Goal: Information Seeking & Learning: Check status

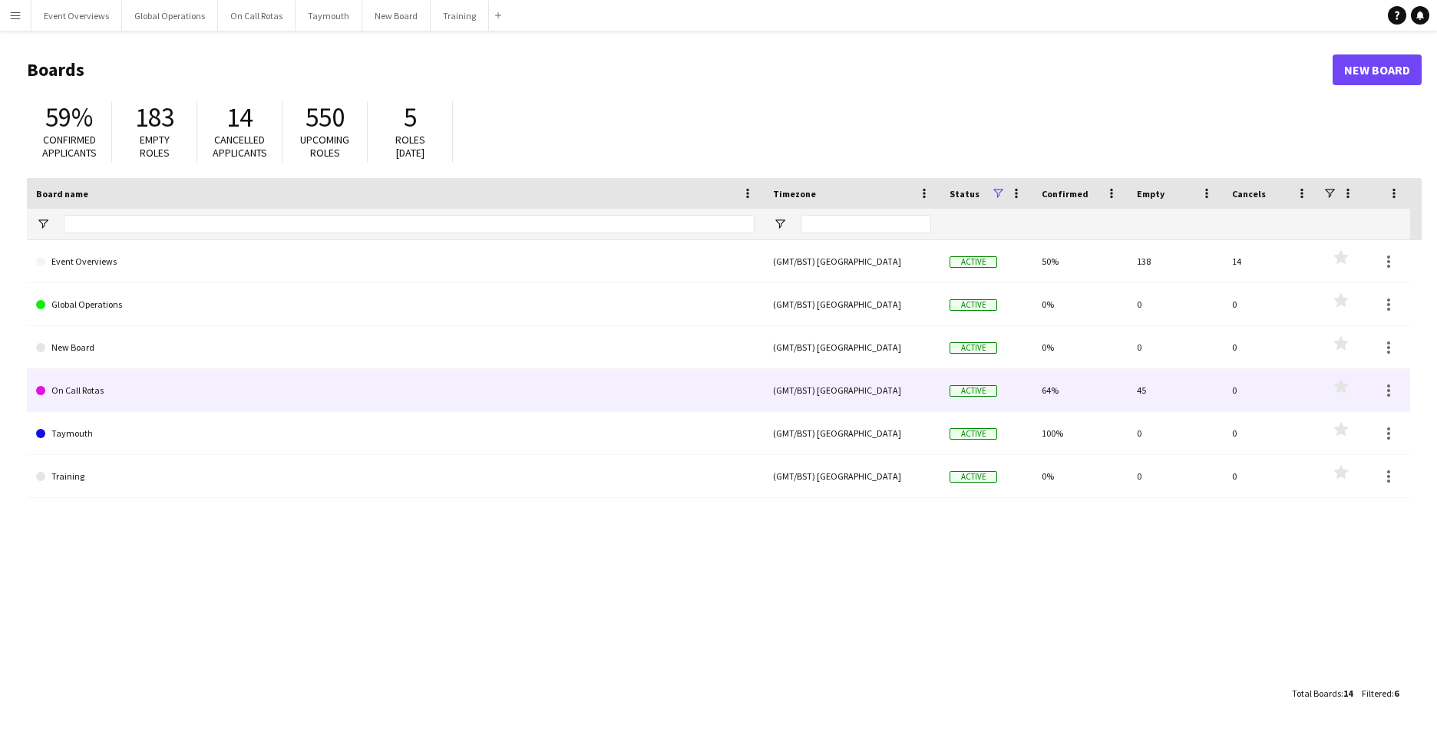
click at [87, 393] on link "On Call Rotas" at bounding box center [395, 390] width 718 height 43
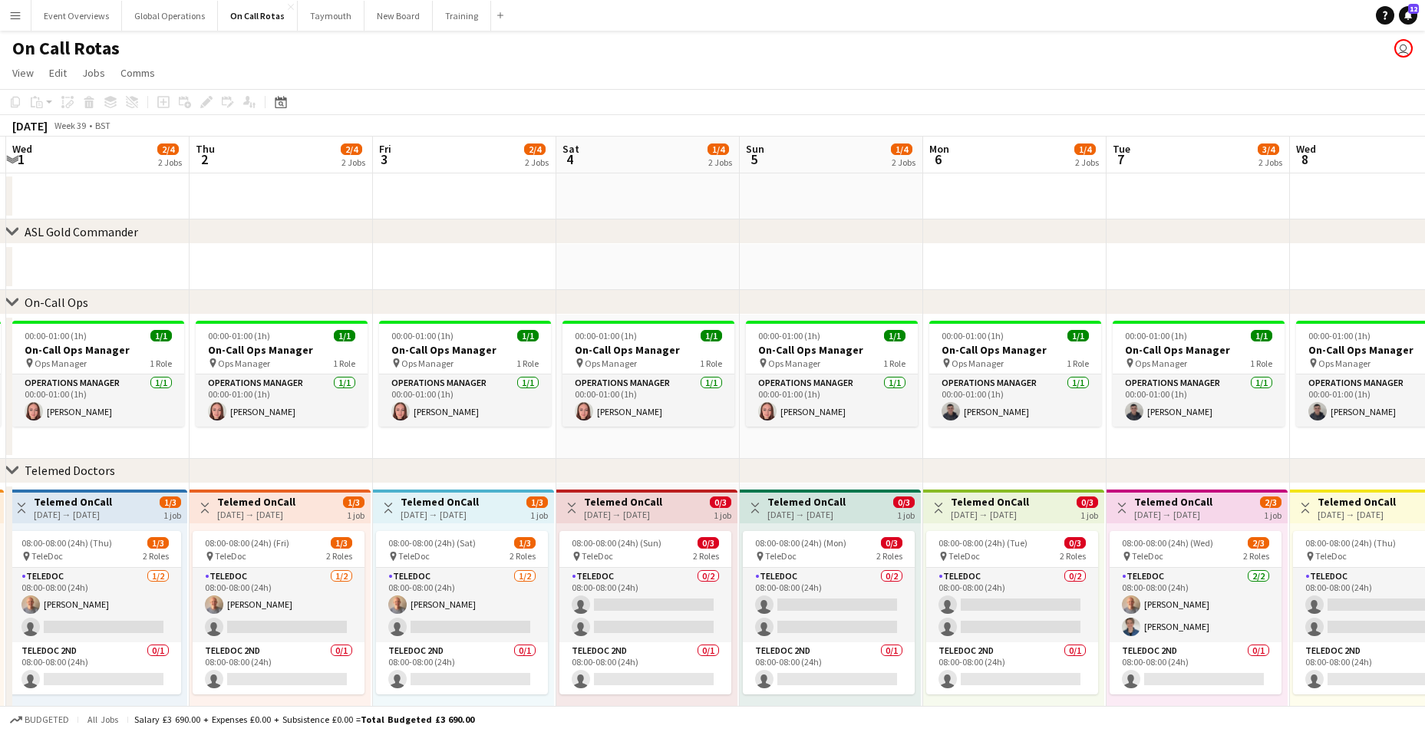
drag, startPoint x: 996, startPoint y: 635, endPoint x: 451, endPoint y: 632, distance: 544.2
click at [451, 632] on app-calendar-viewport "Sun 28 1/4 2 Jobs Mon 29 3/4 2 Jobs Tue 30 3/4 2 Jobs Wed 1 2/4 2 Jobs Thu 2 2/…" at bounding box center [712, 452] width 1425 height 631
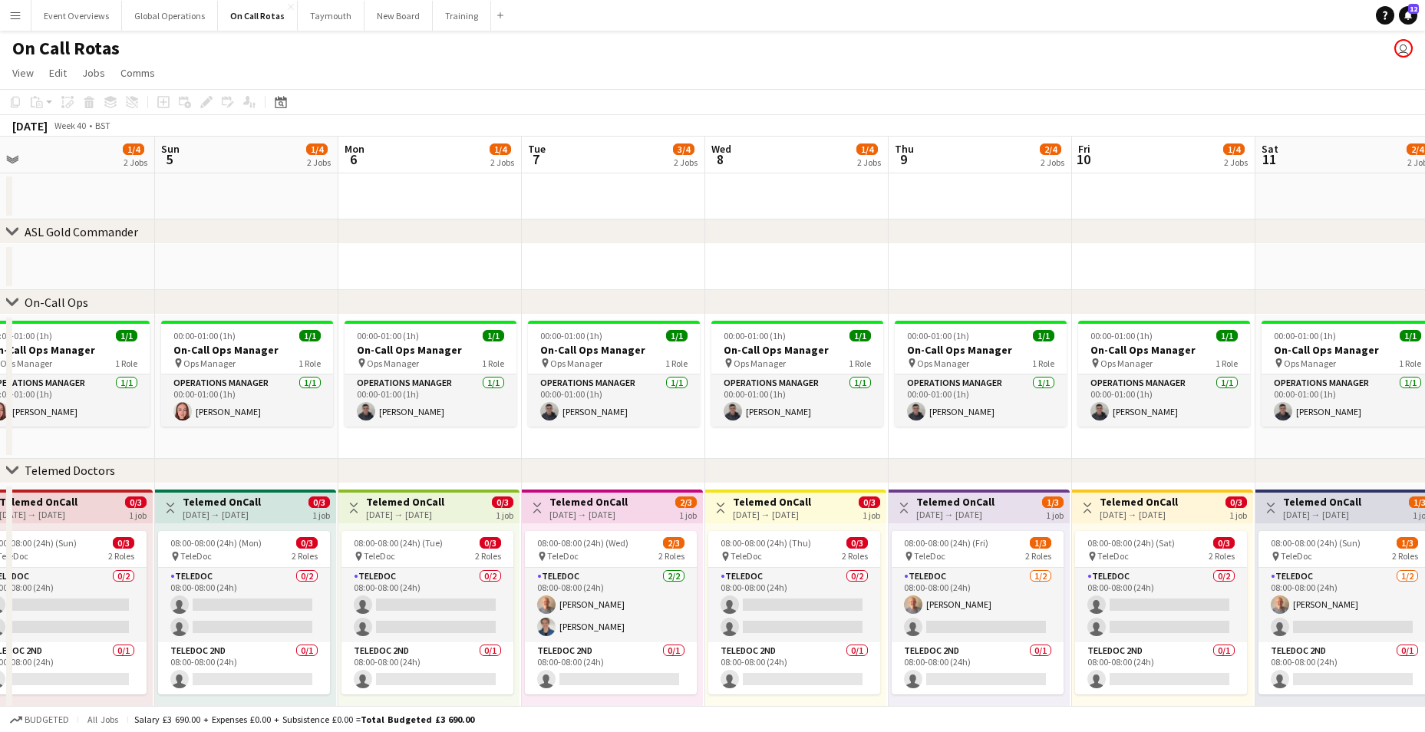
drag, startPoint x: 1083, startPoint y: 639, endPoint x: 498, endPoint y: 632, distance: 584.9
click at [498, 632] on app-calendar-viewport "Wed 1 2/4 2 Jobs Thu 2 2/4 2 Jobs Fri 3 2/4 2 Jobs Sat 4 1/4 2 Jobs Sun 5 1/4 2…" at bounding box center [712, 452] width 1425 height 631
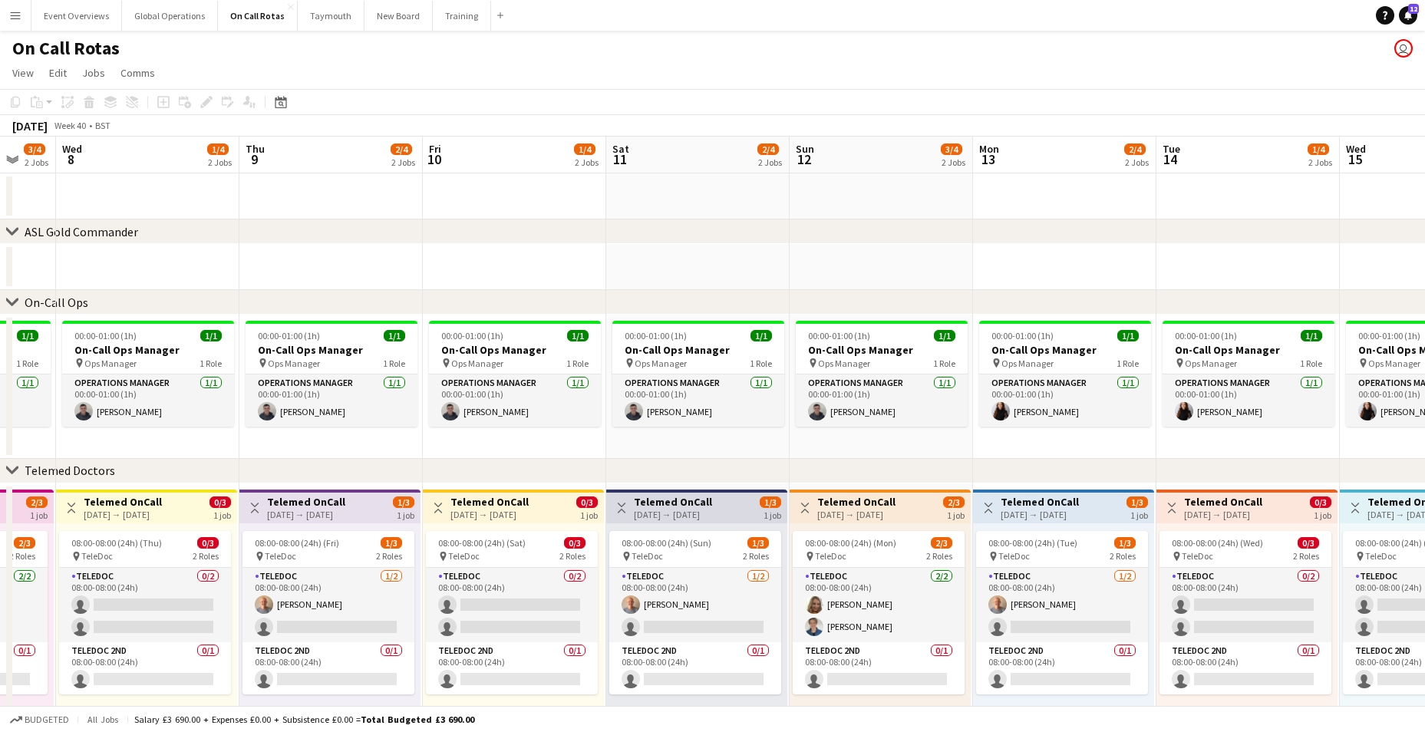
drag, startPoint x: 1043, startPoint y: 645, endPoint x: 394, endPoint y: 642, distance: 649.4
click at [394, 642] on app-calendar-viewport "Sun 5 1/4 2 Jobs Mon 6 1/4 2 Jobs Tue 7 3/4 2 Jobs Wed 8 1/4 2 Jobs Thu 9 2/4 2…" at bounding box center [712, 452] width 1425 height 631
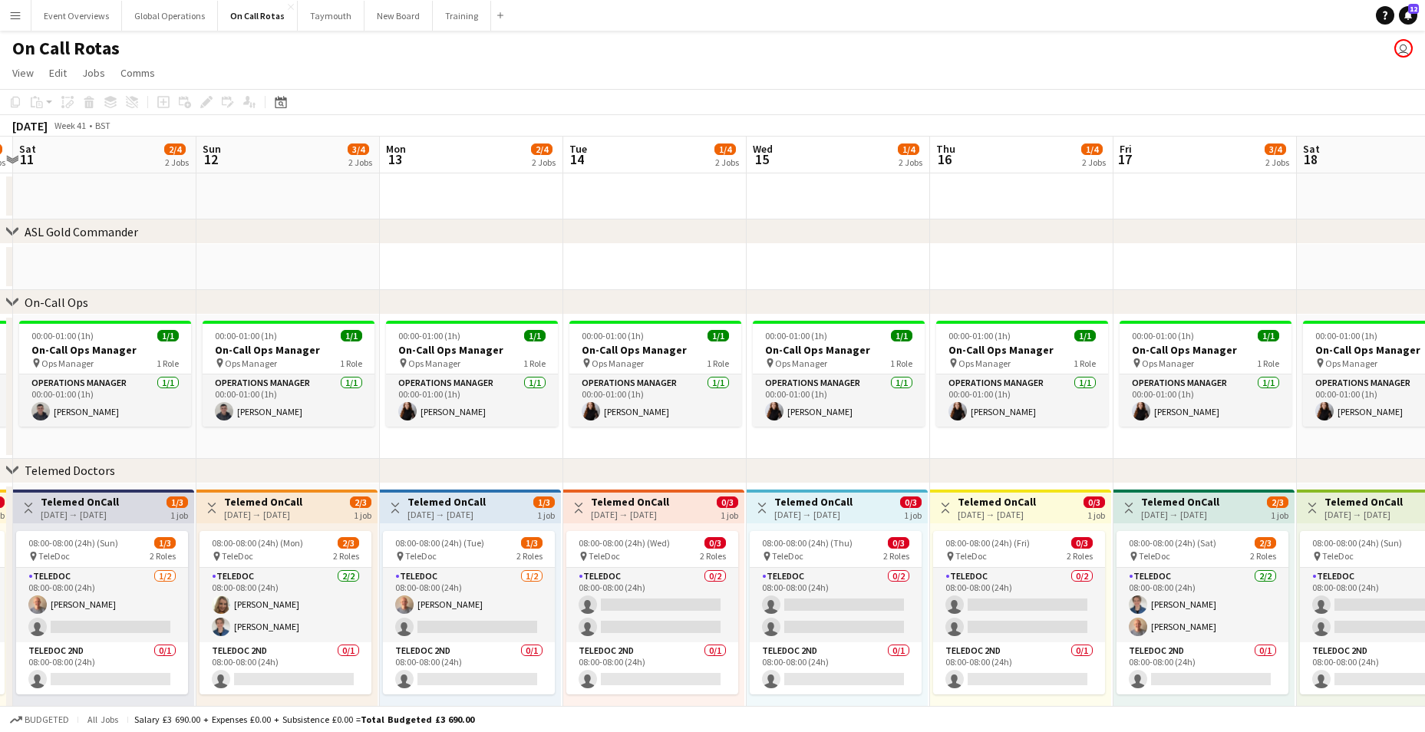
drag, startPoint x: 987, startPoint y: 661, endPoint x: 394, endPoint y: 646, distance: 593.5
click at [394, 646] on app-calendar-viewport "Wed 8 1/4 2 Jobs Thu 9 2/4 2 Jobs Fri 10 1/4 2 Jobs Sat 11 2/4 2 Jobs Sun 12 3/…" at bounding box center [712, 452] width 1425 height 631
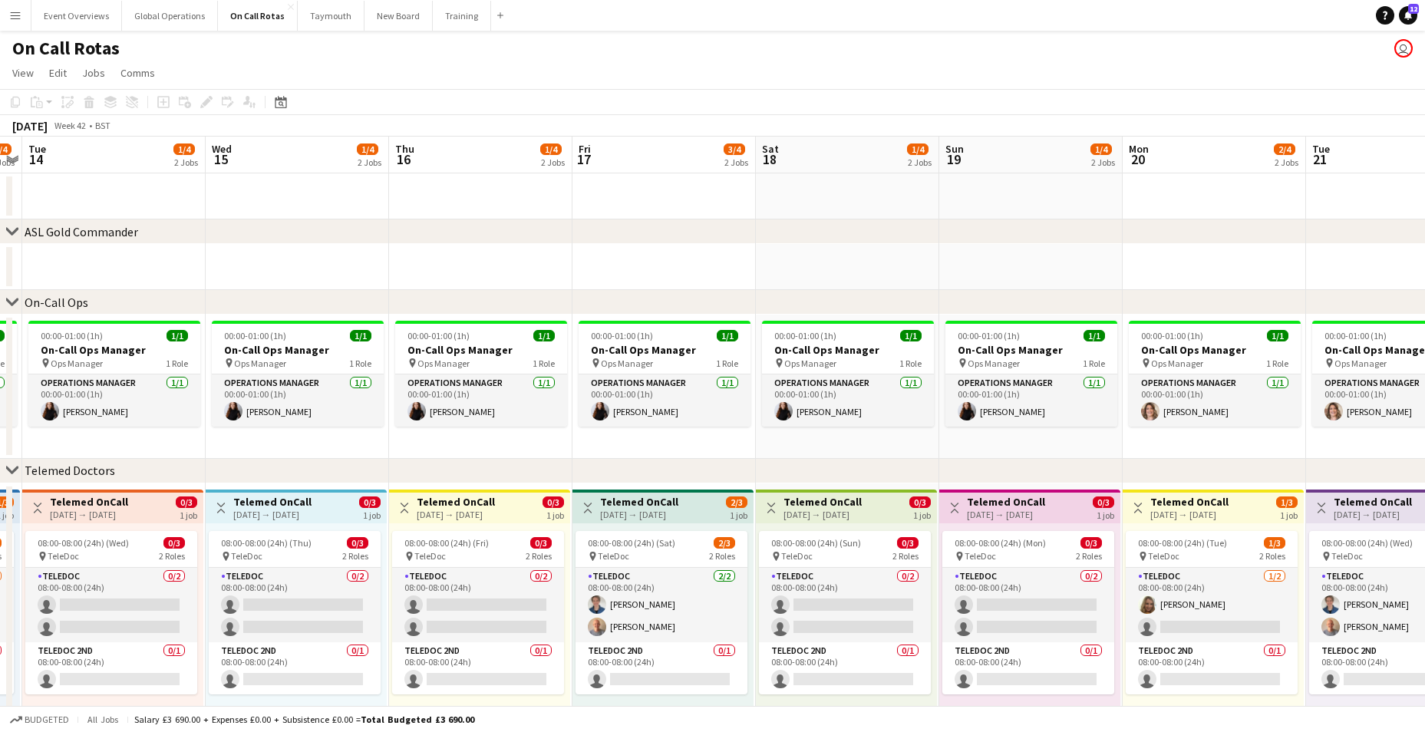
scroll to position [0, 551]
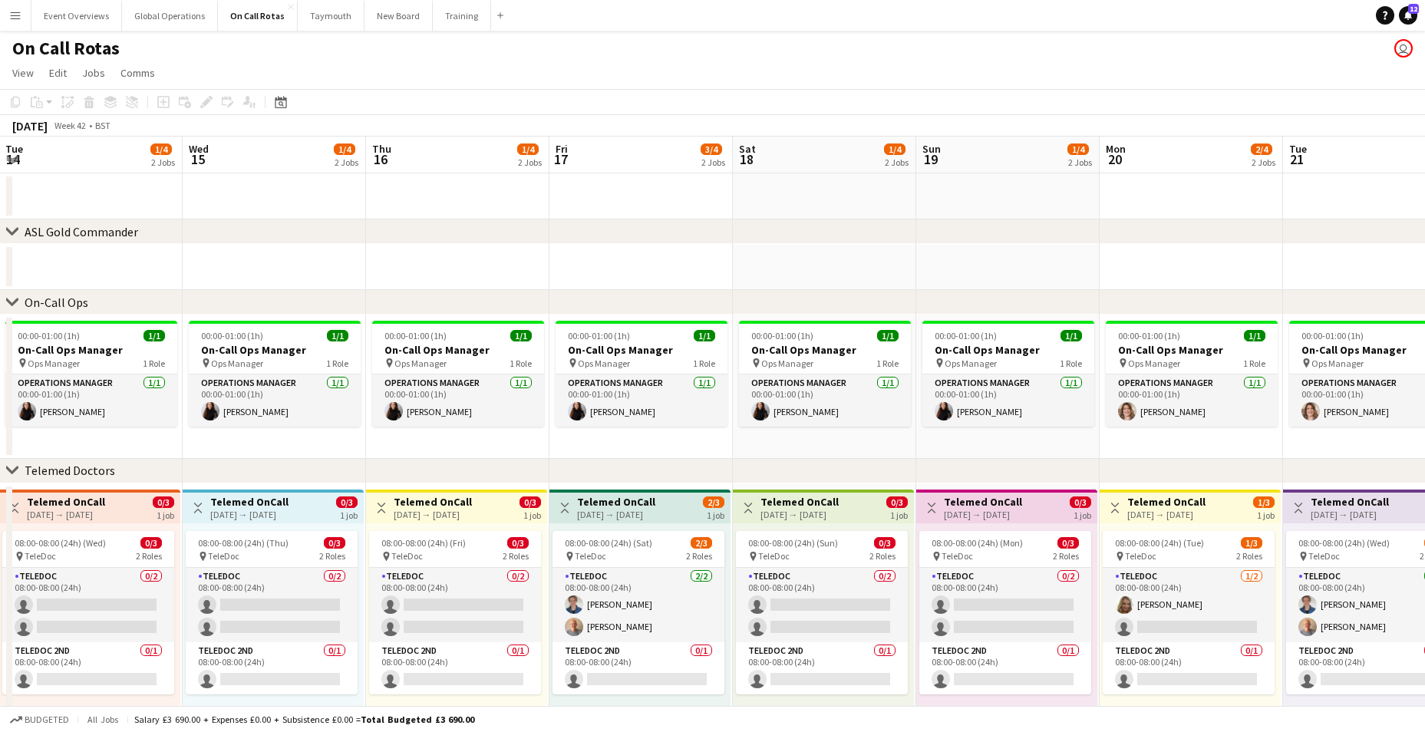
drag, startPoint x: 940, startPoint y: 647, endPoint x: 375, endPoint y: 642, distance: 564.2
click at [375, 642] on app-calendar-viewport "Sat 11 2/4 2 Jobs Sun 12 3/4 2 Jobs Mon 13 2/4 2 Jobs Tue 14 1/4 2 Jobs Wed 15 …" at bounding box center [712, 452] width 1425 height 631
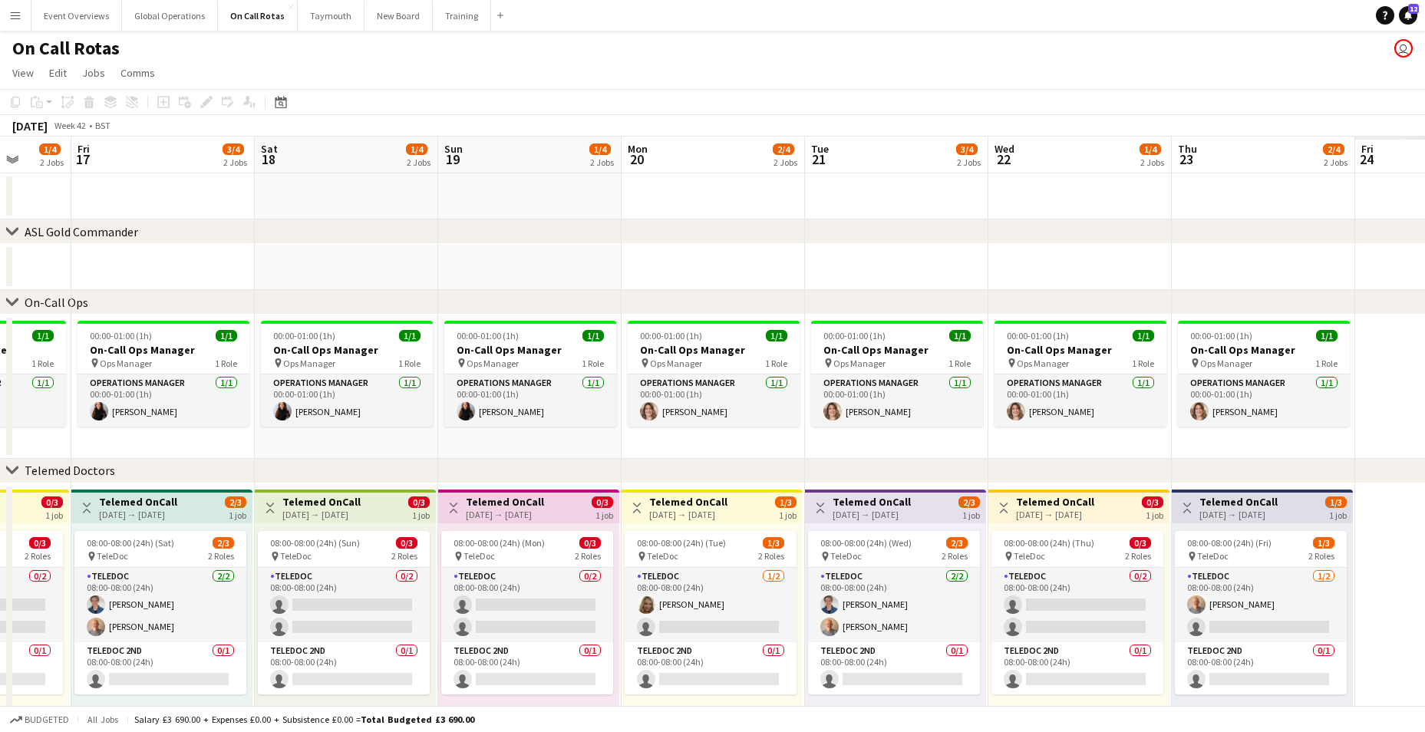
scroll to position [0, 480]
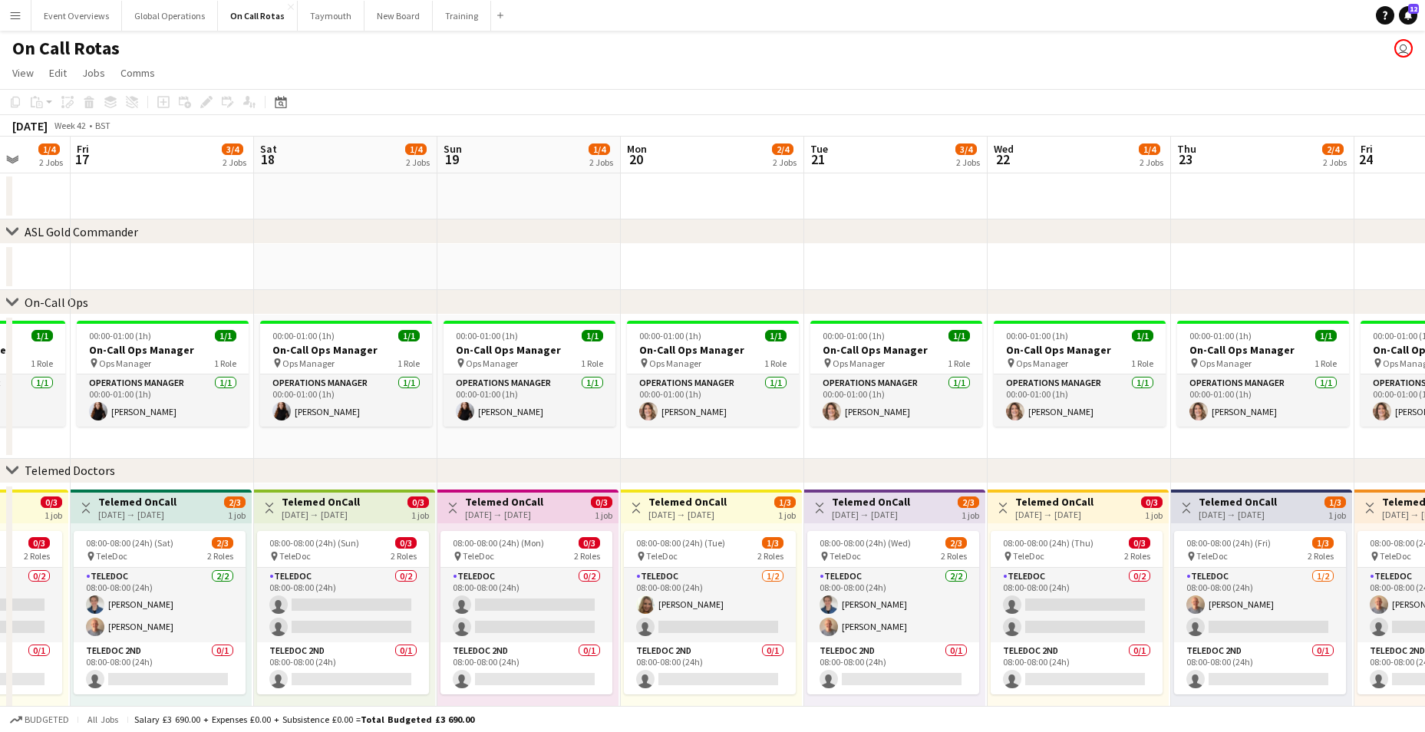
drag, startPoint x: 933, startPoint y: 655, endPoint x: 454, endPoint y: 646, distance: 479.1
click at [454, 646] on app-calendar-viewport "Tue 14 1/4 2 Jobs Wed 15 1/4 2 Jobs Thu 16 1/4 2 Jobs Fri 17 3/4 2 Jobs Sat 18 …" at bounding box center [712, 452] width 1425 height 631
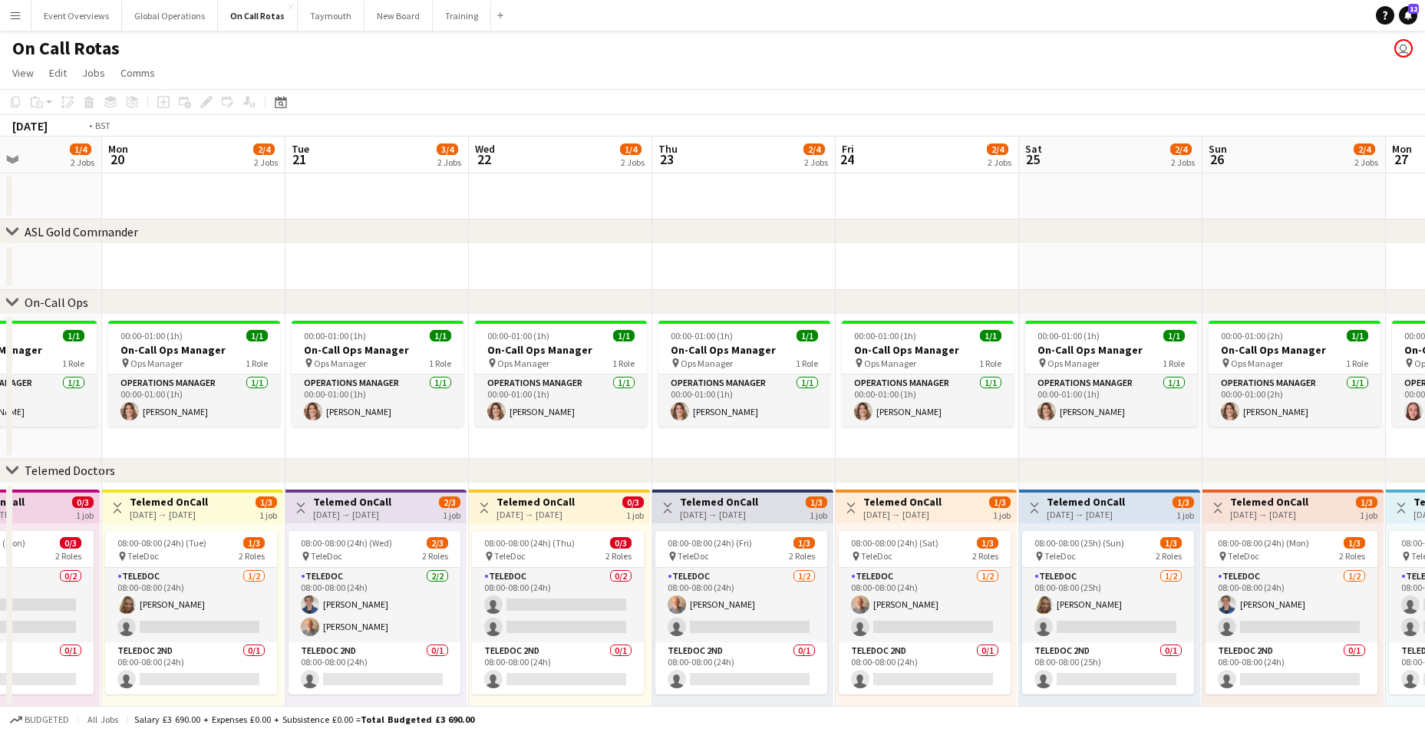
scroll to position [0, 554]
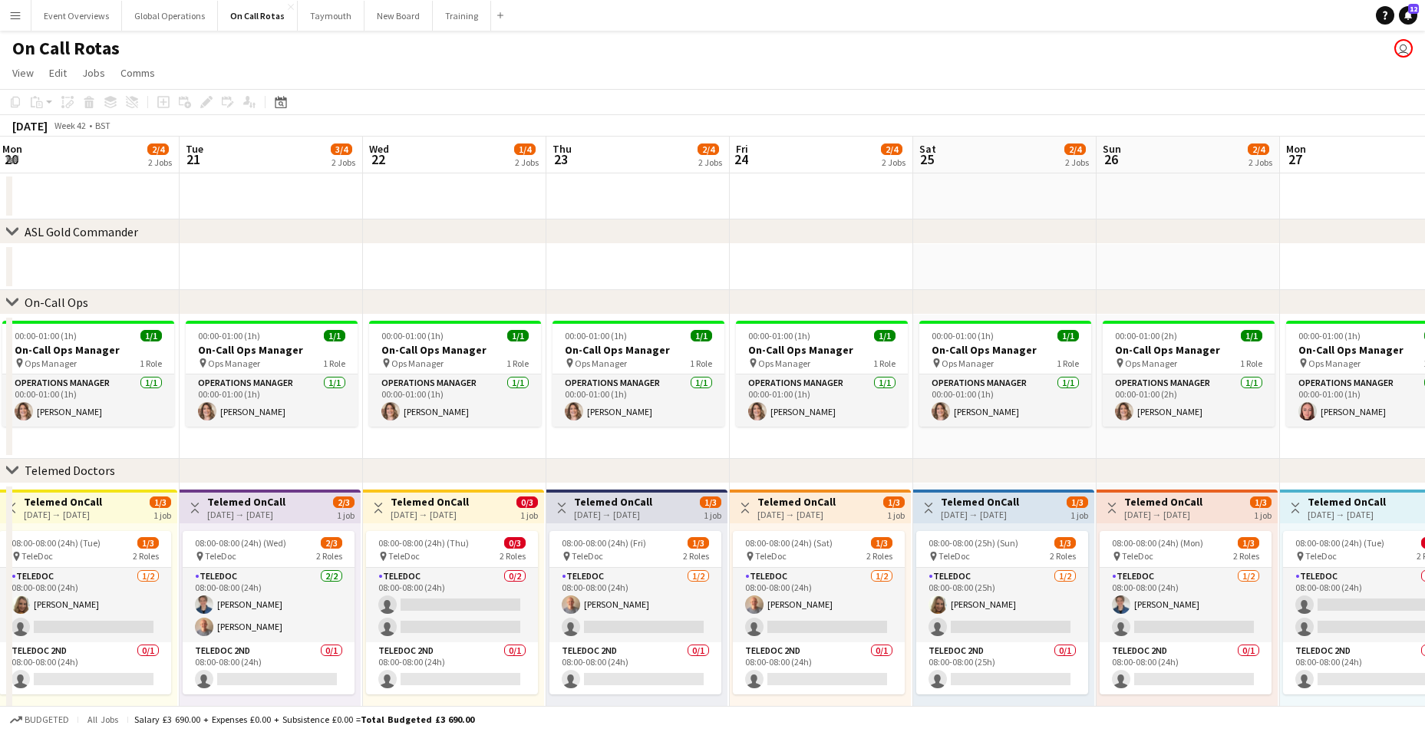
drag, startPoint x: 1266, startPoint y: 658, endPoint x: 641, endPoint y: 652, distance: 624.8
click at [641, 652] on app-calendar-viewport "Fri 17 3/4 2 Jobs Sat 18 1/4 2 Jobs Sun 19 1/4 2 Jobs Mon 20 2/4 2 Jobs Tue 21 …" at bounding box center [712, 452] width 1425 height 631
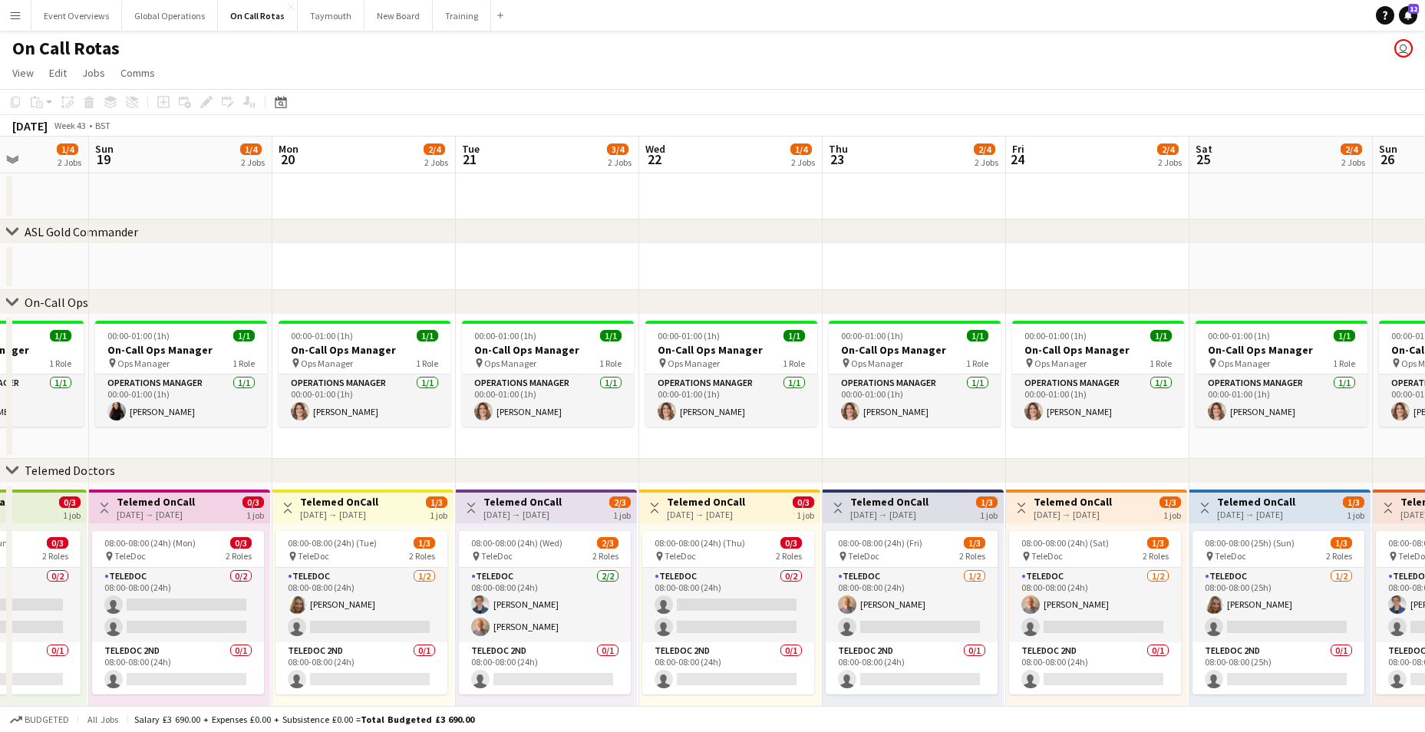
drag, startPoint x: 394, startPoint y: 641, endPoint x: 1037, endPoint y: 665, distance: 643.7
click at [1037, 665] on app-calendar-viewport "Thu 16 1/4 2 Jobs Fri 17 3/4 2 Jobs Sat 18 1/4 2 Jobs Sun 19 1/4 2 Jobs Mon 20 …" at bounding box center [712, 452] width 1425 height 631
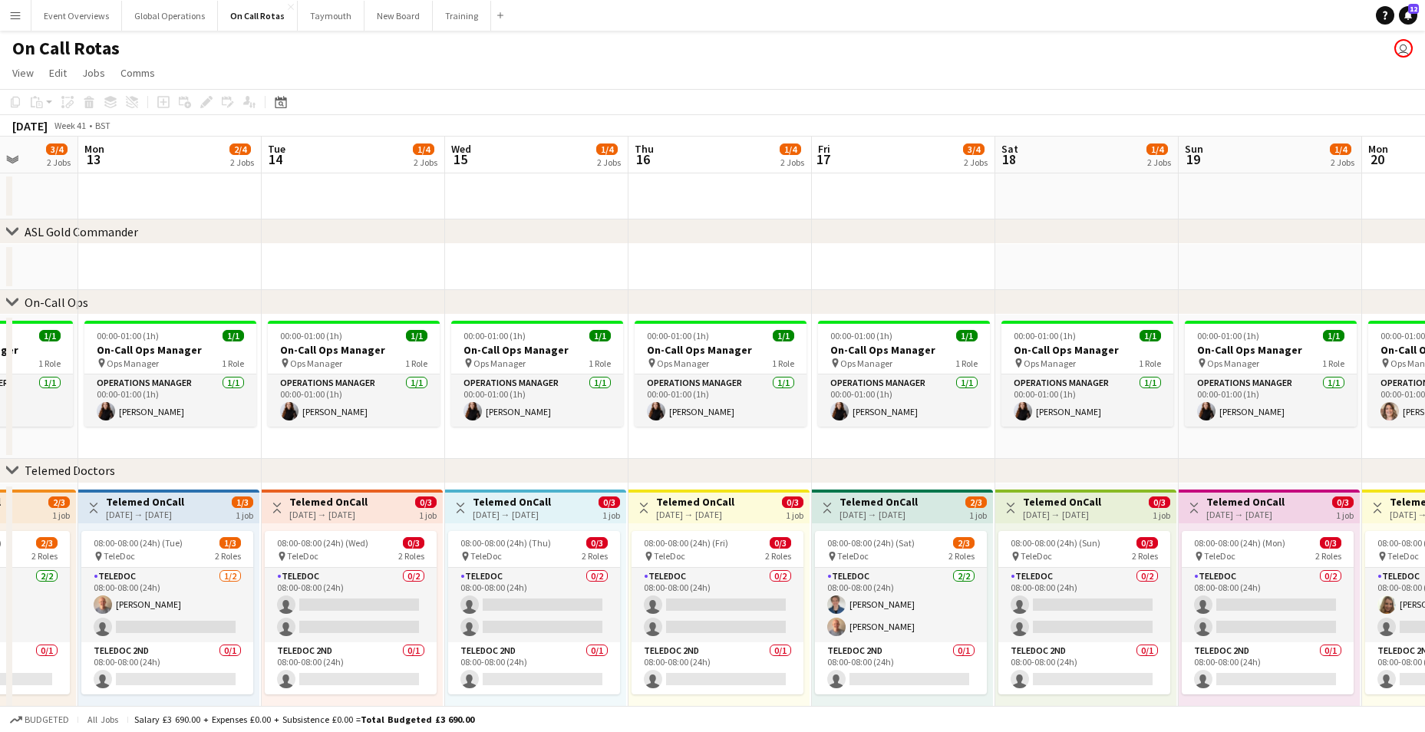
drag, startPoint x: 181, startPoint y: 644, endPoint x: 1088, endPoint y: 655, distance: 906.6
click at [1088, 655] on app-calendar-viewport "Fri 10 1/4 2 Jobs Sat 11 2/4 2 Jobs Sun 12 3/4 2 Jobs Mon 13 2/4 2 Jobs Tue 14 …" at bounding box center [712, 452] width 1425 height 631
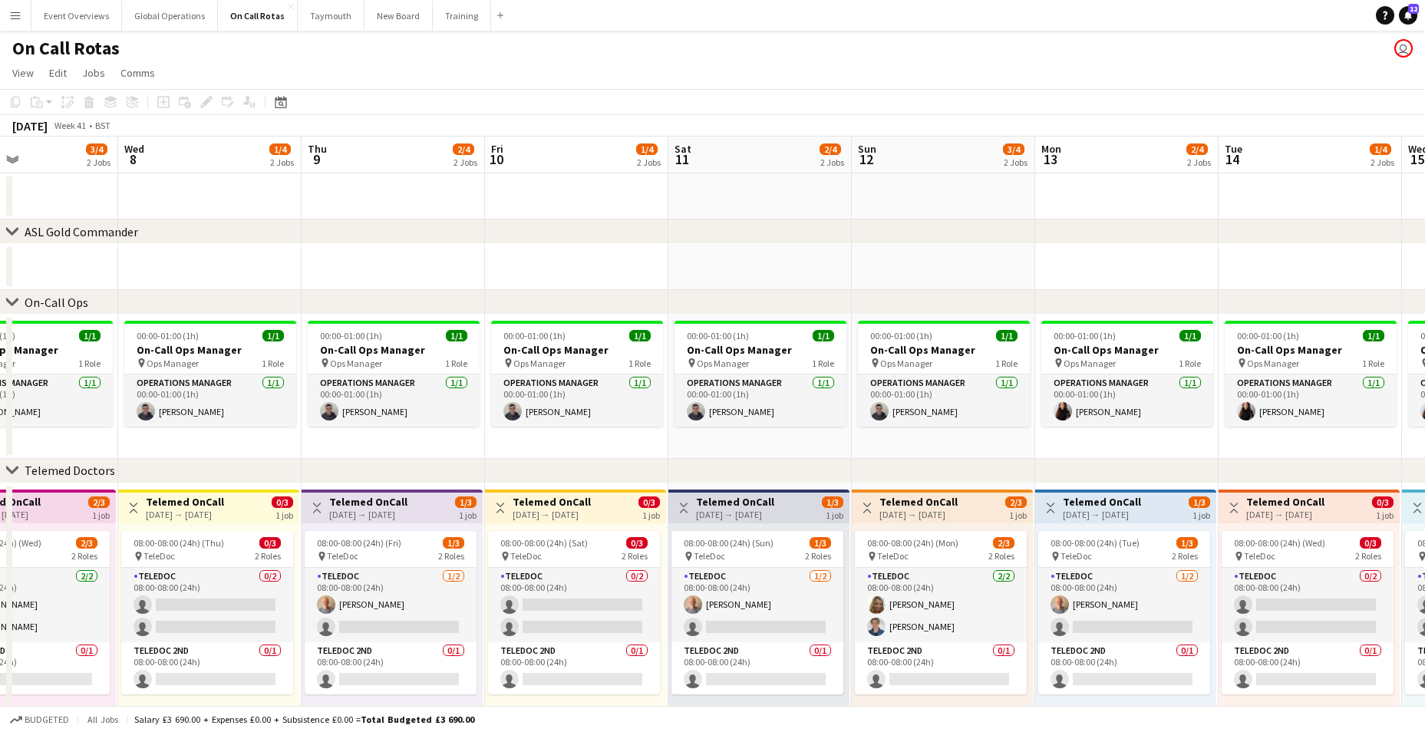
drag, startPoint x: 211, startPoint y: 636, endPoint x: 986, endPoint y: 644, distance: 774.5
click at [986, 644] on app-calendar-viewport "Sun 5 1/4 2 Jobs Mon 6 1/4 2 Jobs Tue 7 3/4 2 Jobs Wed 8 1/4 2 Jobs Thu 9 2/4 2…" at bounding box center [712, 452] width 1425 height 631
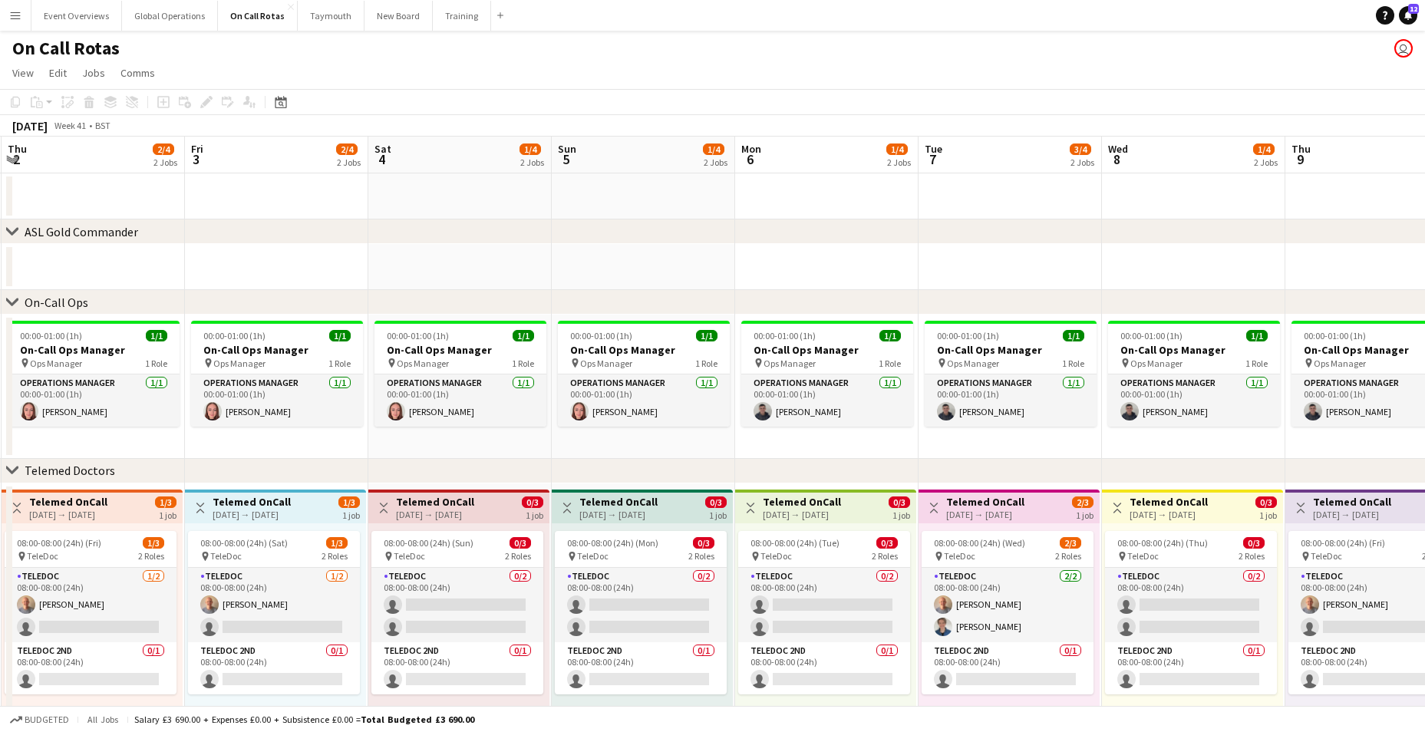
drag, startPoint x: 81, startPoint y: 630, endPoint x: 1065, endPoint y: 639, distance: 983.3
click at [1065, 639] on app-calendar-viewport "Tue 30 3/4 2 Jobs Wed 1 2/4 2 Jobs Thu 2 2/4 2 Jobs Fri 3 2/4 2 Jobs Sat 4 1/4 …" at bounding box center [712, 452] width 1425 height 631
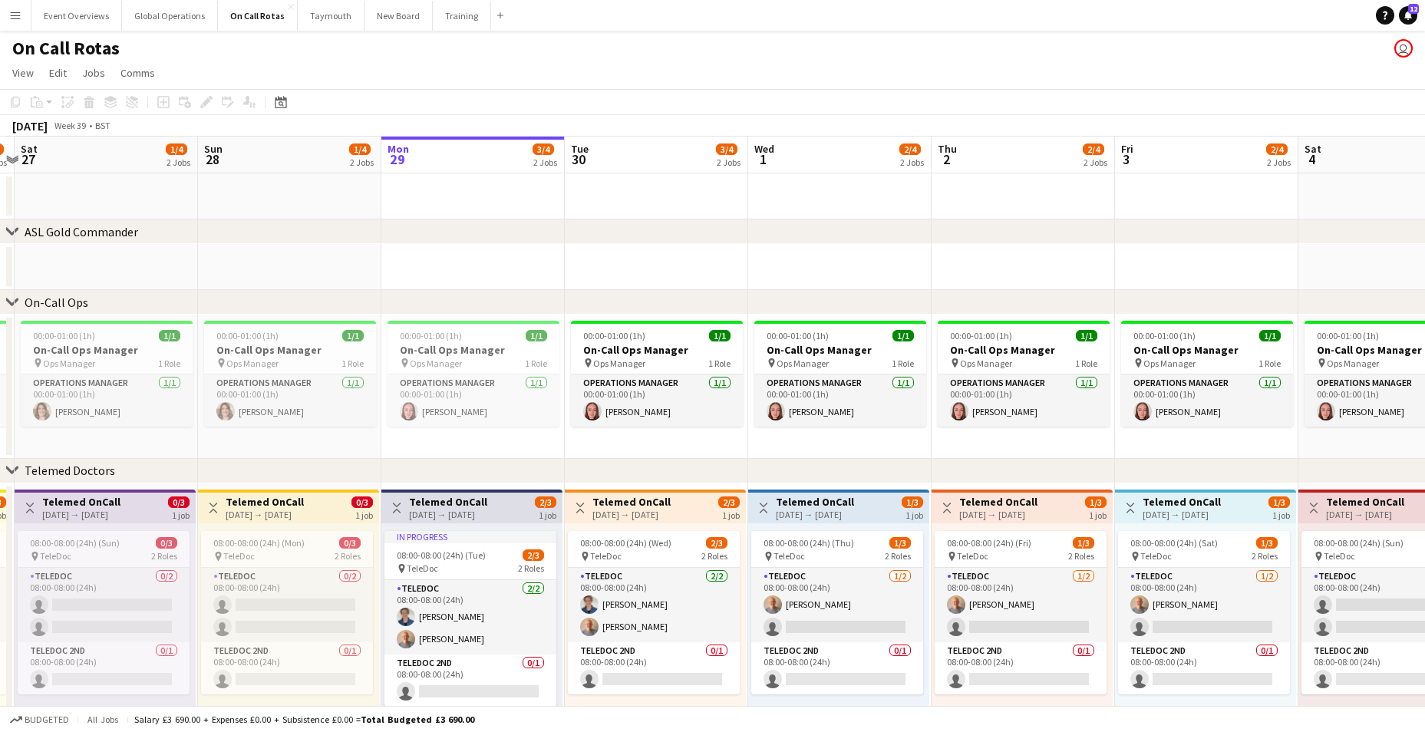
drag, startPoint x: 134, startPoint y: 629, endPoint x: 1064, endPoint y: 629, distance: 930.3
click at [1064, 629] on app-calendar-viewport "Thu 25 2/4 2 Jobs Fri 26 3/4 2 Jobs Sat 27 1/4 2 Jobs Sun 28 1/4 2 Jobs Mon 29 …" at bounding box center [712, 452] width 1425 height 631
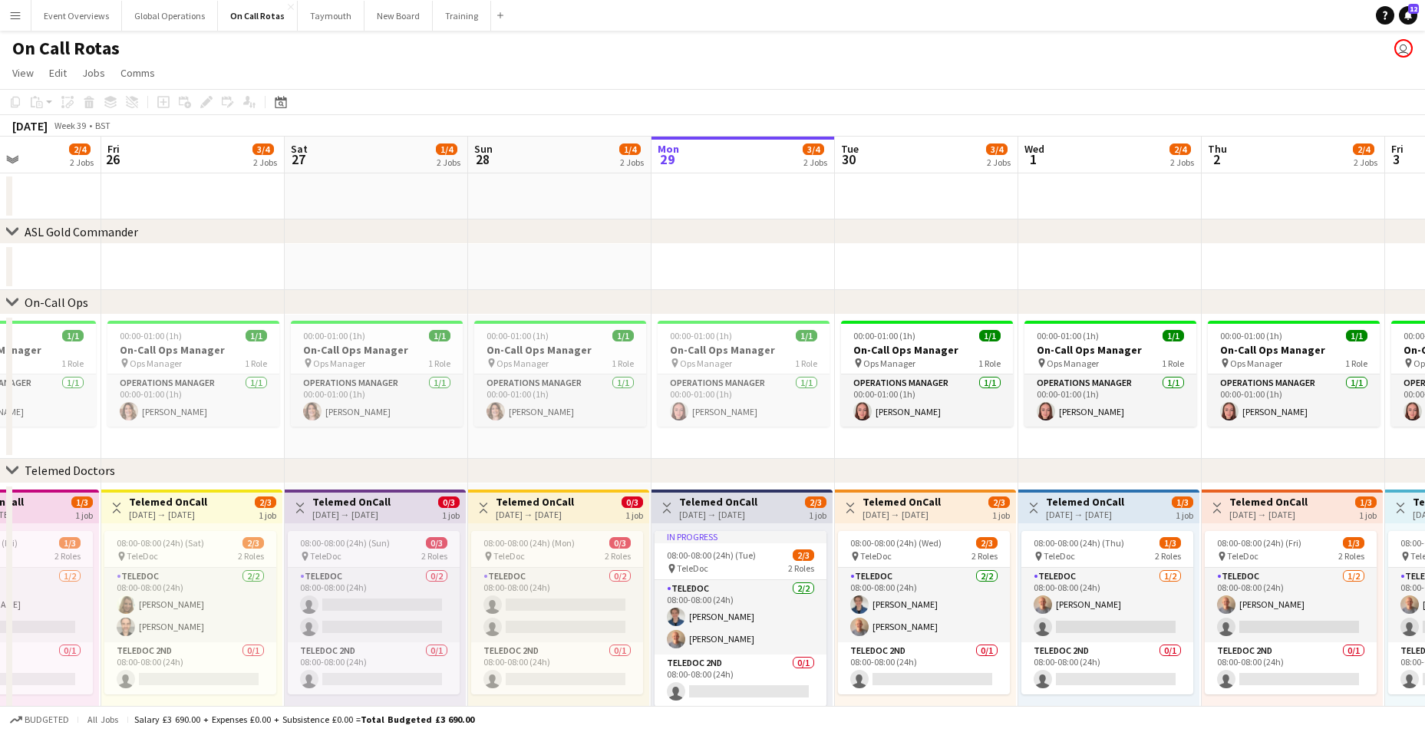
scroll to position [0, 633]
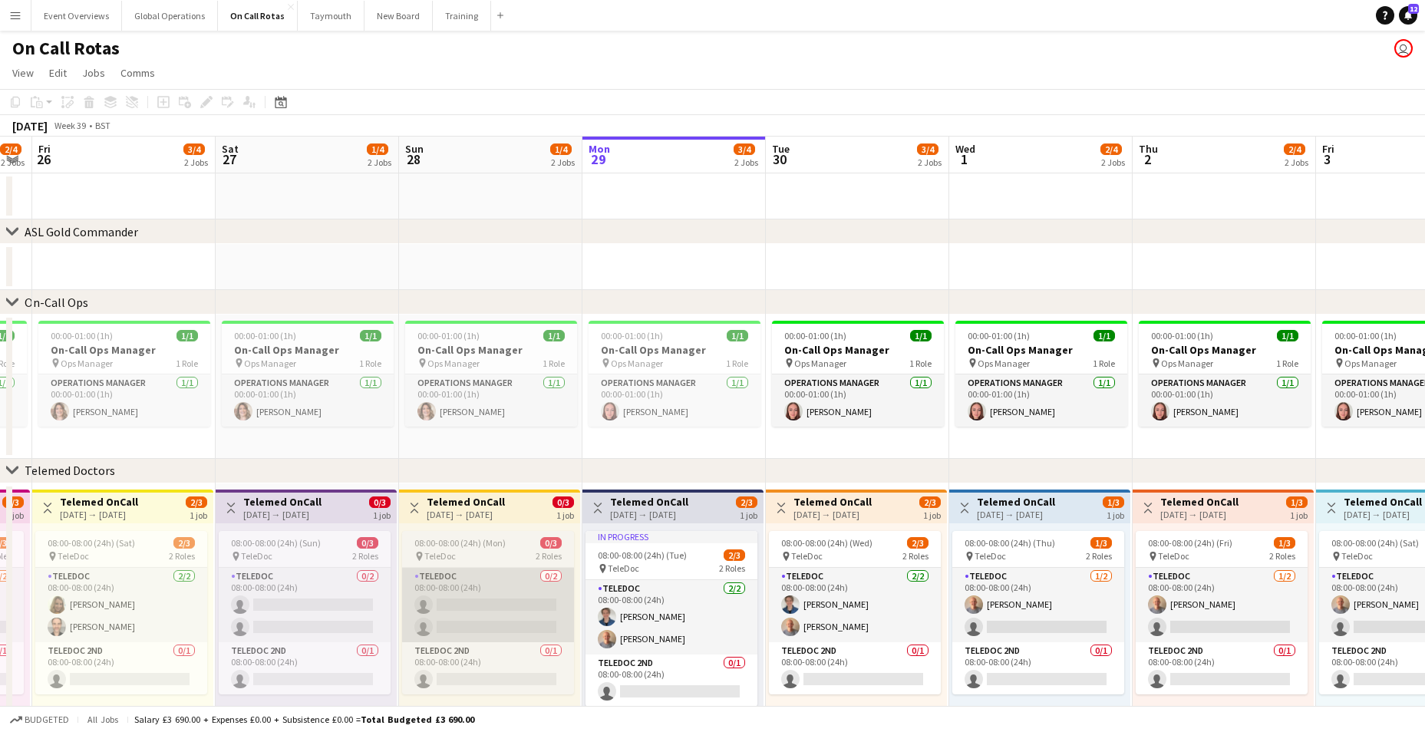
drag, startPoint x: 178, startPoint y: 622, endPoint x: 405, endPoint y: 613, distance: 226.6
click at [378, 613] on app-calendar-viewport "Tue 23 2/4 2 Jobs Wed 24 1/4 2 Jobs Thu 25 2/4 2 Jobs Fri 26 3/4 2 Jobs Sat 27 …" at bounding box center [712, 452] width 1425 height 631
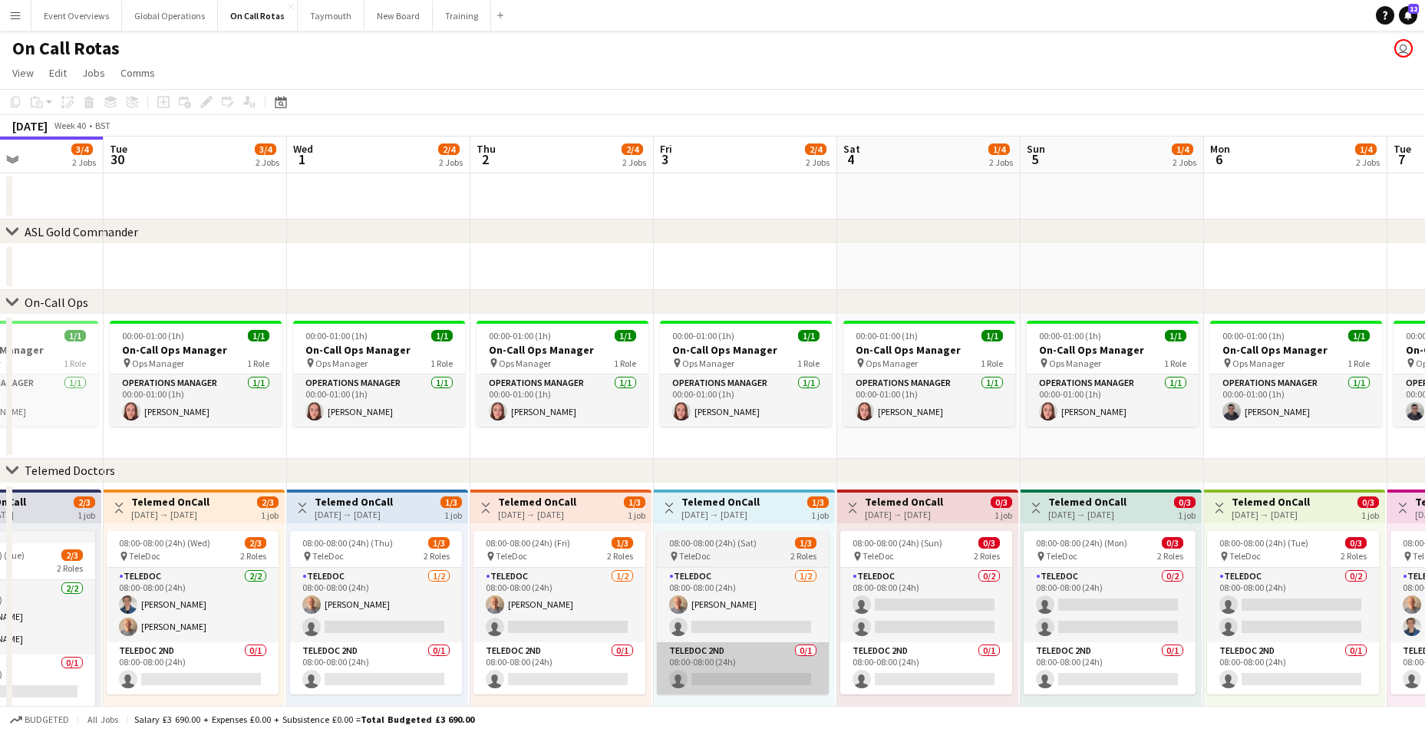
drag, startPoint x: 1232, startPoint y: 660, endPoint x: 739, endPoint y: 653, distance: 492.8
click at [741, 653] on app-calendar-viewport "Fri 26 3/4 2 Jobs Sat 27 1/4 2 Jobs Sun 28 1/4 2 Jobs Mon 29 3/4 2 Jobs Tue 30 …" at bounding box center [712, 452] width 1425 height 631
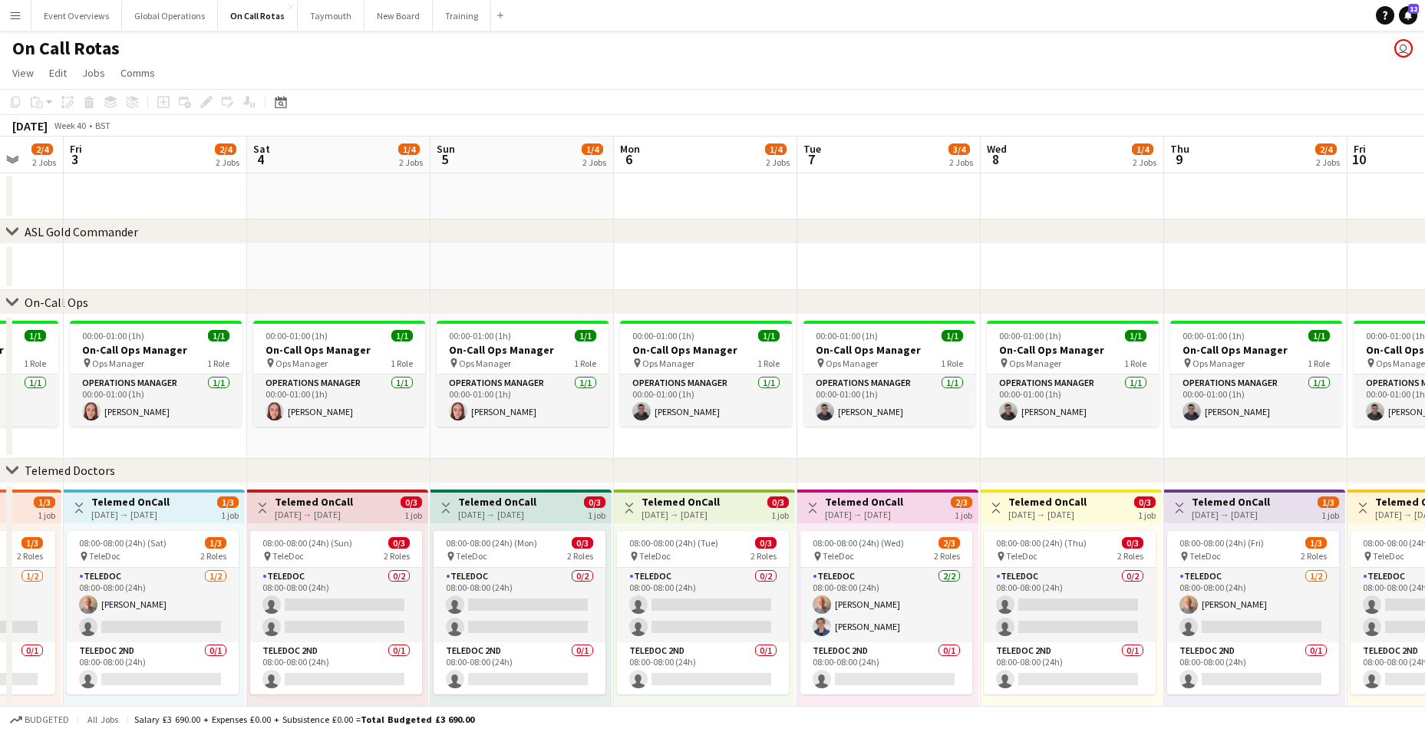
scroll to position [0, 543]
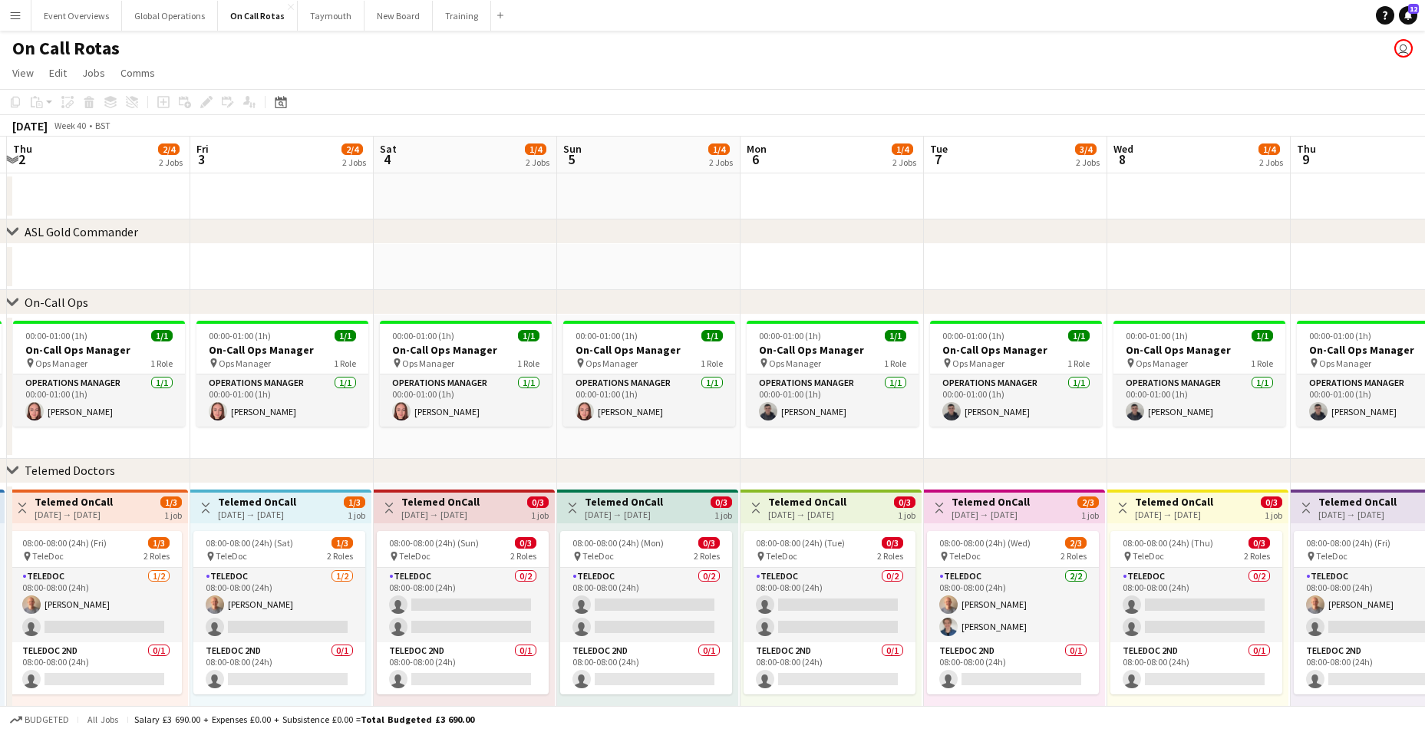
drag, startPoint x: 1227, startPoint y: 656, endPoint x: 764, endPoint y: 656, distance: 462.8
click at [764, 656] on app-calendar-viewport "Mon 29 3/4 2 Jobs Tue 30 3/4 2 Jobs Wed 1 2/4 2 Jobs Thu 2 2/4 2 Jobs Fri 3 2/4…" at bounding box center [712, 452] width 1425 height 631
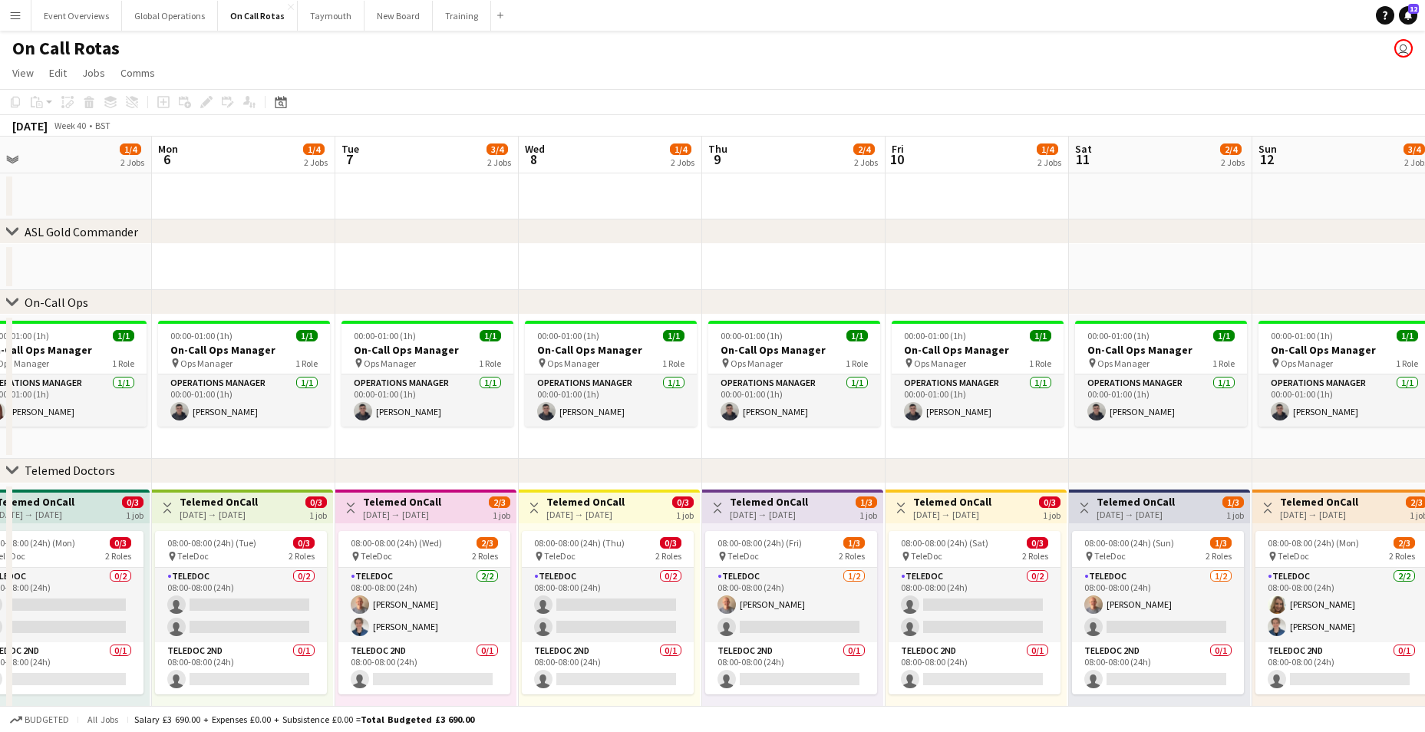
scroll to position [0, 590]
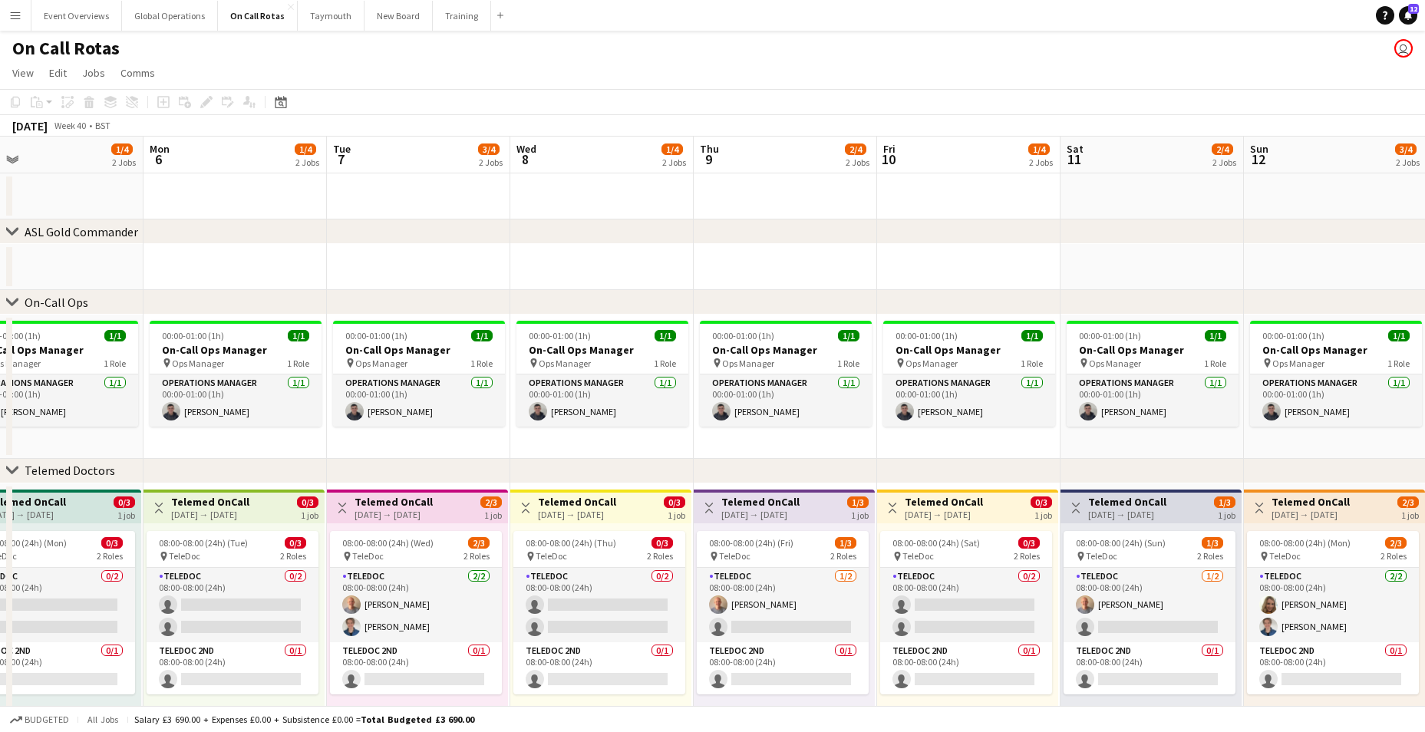
drag, startPoint x: 1230, startPoint y: 663, endPoint x: 633, endPoint y: 662, distance: 597.2
click at [633, 662] on app-calendar-viewport "Thu 2 2/4 2 Jobs Fri 3 2/4 2 Jobs Sat 4 1/4 2 Jobs Sun 5 1/4 2 Jobs Mon 6 1/4 2…" at bounding box center [712, 452] width 1425 height 631
